Goal: Task Accomplishment & Management: Use online tool/utility

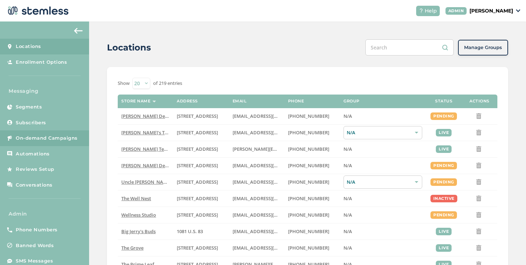
click at [74, 135] on span "On-demand Campaigns" at bounding box center [47, 138] width 62 height 7
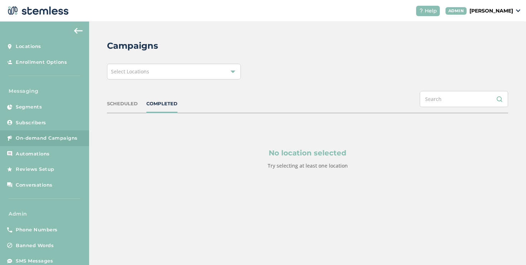
click at [175, 66] on div "Select Locations" at bounding box center [174, 72] width 134 height 16
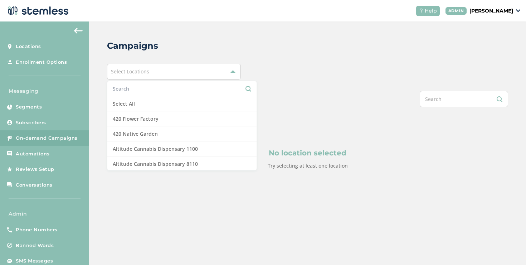
click at [140, 85] on input "text" at bounding box center [182, 89] width 138 height 8
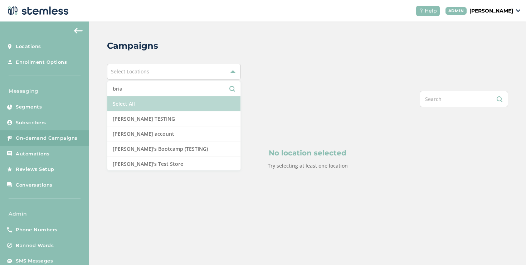
type input "bria"
click at [141, 105] on li "Select All" at bounding box center [173, 103] width 133 height 15
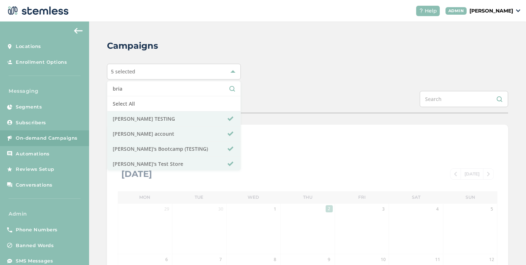
click at [363, 70] on div "5 selected bria Select All [PERSON_NAME] TESTING [PERSON_NAME] account [PERSON_…" at bounding box center [307, 72] width 401 height 16
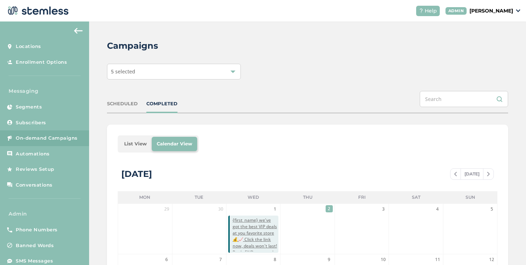
click at [140, 139] on li "List View" at bounding box center [135, 144] width 33 height 14
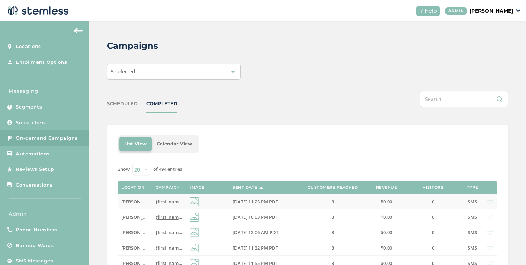
click at [166, 199] on span "{first_name} we've got the best VIP deals at you favorite store💰📈 Click the lin…" at bounding box center [291, 201] width 270 height 6
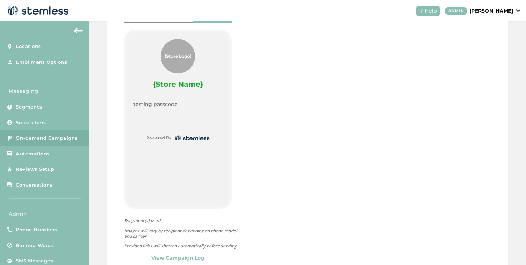
scroll to position [361, 0]
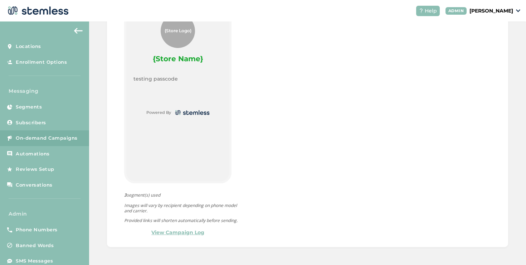
click at [176, 229] on link "View Campaign Log" at bounding box center [177, 233] width 53 height 8
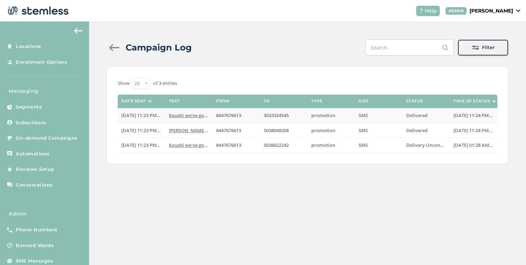
click at [192, 116] on span "Koushi we've got the best VIP deals at you favorit..." at bounding box center [225, 115] width 112 height 6
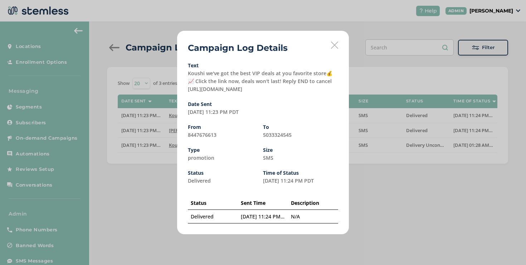
drag, startPoint x: 264, startPoint y: 91, endPoint x: 187, endPoint y: 91, distance: 77.3
click at [187, 91] on div "Campaign Log Details Text Koushi we've got the best VIP deals at you favorite s…" at bounding box center [263, 132] width 172 height 203
copy label "tps://[DOMAIN_NAME][URL]"
click at [257, 91] on label "Koushi we've got the best VIP deals at you favorite store💰📈 Click the link now,…" at bounding box center [260, 81] width 145 height 23
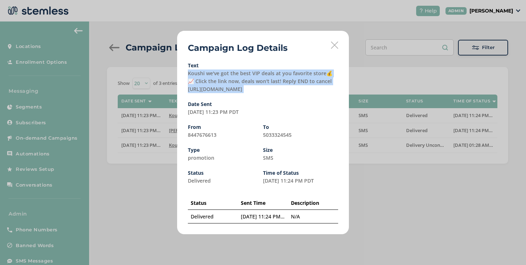
click at [257, 91] on label "Koushi we've got the best VIP deals at you favorite store💰📈 Click the link now,…" at bounding box center [260, 81] width 145 height 23
click at [253, 91] on label "Koushi we've got the best VIP deals at you favorite store💰📈 Click the link now,…" at bounding box center [260, 81] width 145 height 23
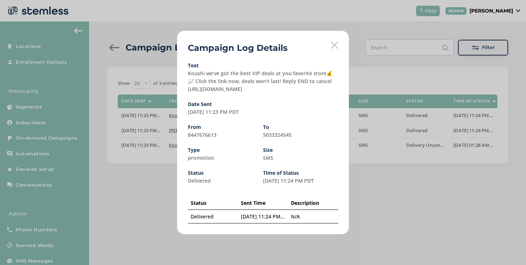
click at [258, 91] on label "Koushi we've got the best VIP deals at you favorite store💰📈 Click the link now,…" at bounding box center [260, 81] width 145 height 23
drag, startPoint x: 261, startPoint y: 91, endPoint x: 187, endPoint y: 92, distance: 73.7
click at [187, 92] on div "Campaign Log Details Text Koushi we've got the best VIP deals at you favorite s…" at bounding box center [263, 132] width 172 height 203
copy label "tps://[DOMAIN_NAME][URL]"
click at [336, 47] on icon at bounding box center [334, 45] width 7 height 7
